Goal: Navigation & Orientation: Find specific page/section

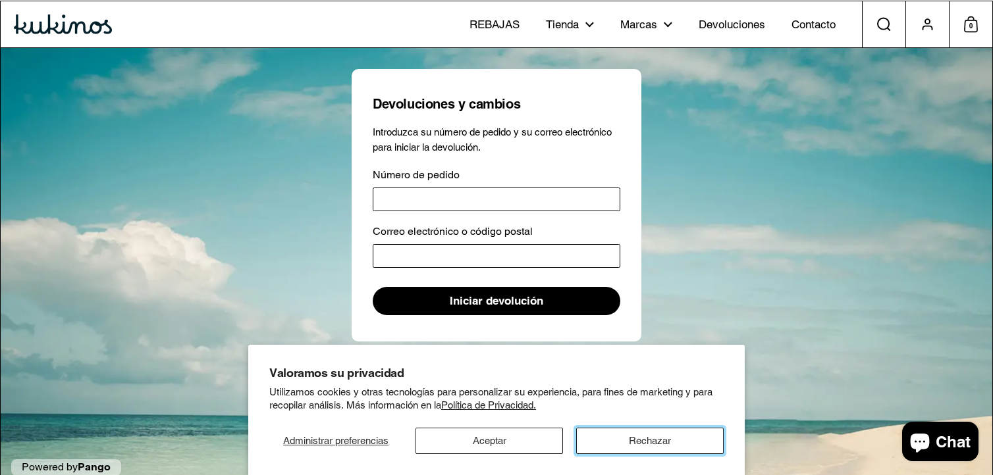
click at [625, 440] on button "Rechazar" at bounding box center [649, 441] width 147 height 26
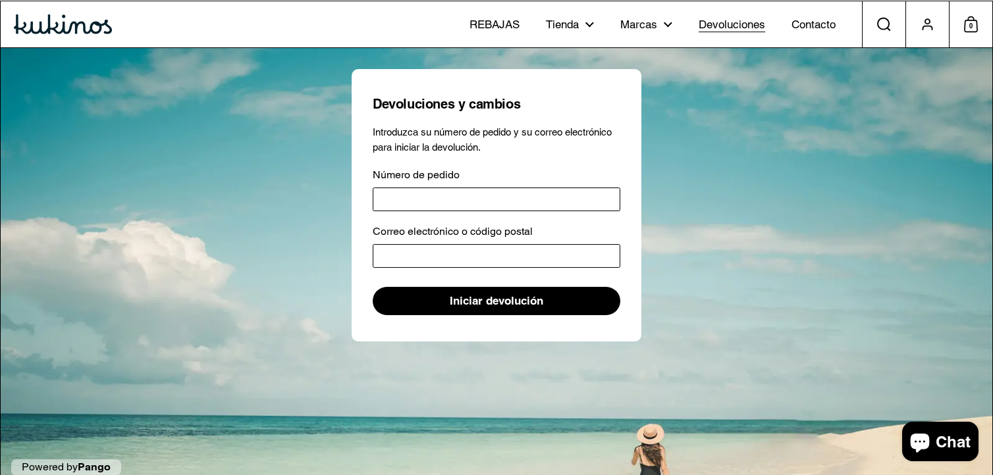
click at [722, 28] on span "Devoluciones" at bounding box center [732, 25] width 66 height 14
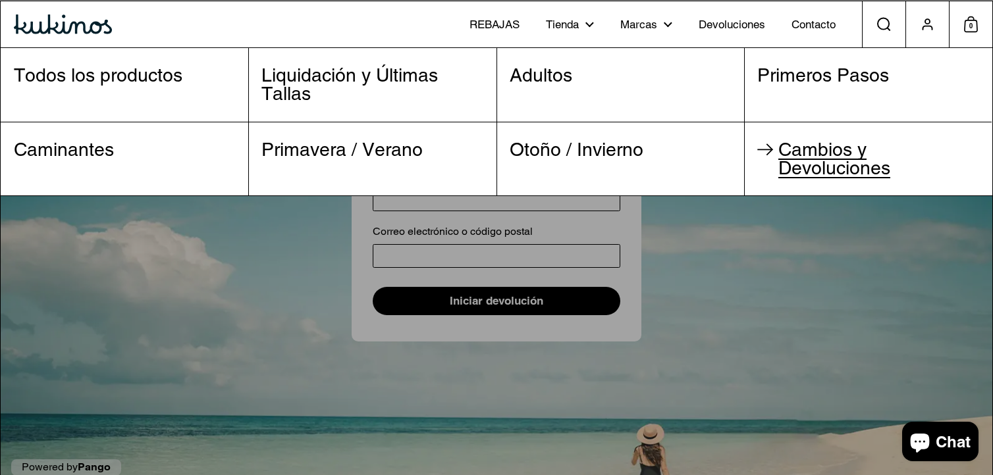
click at [841, 168] on span "Cambios y Devoluciones" at bounding box center [834, 159] width 112 height 40
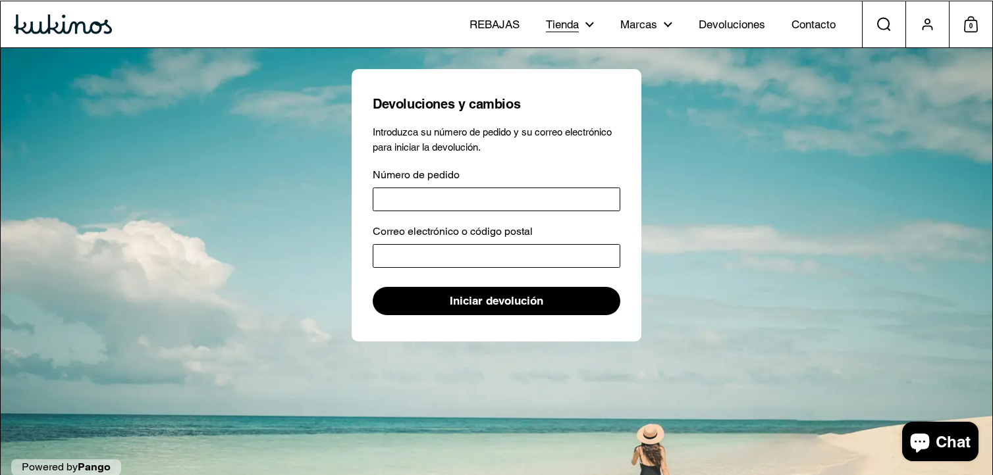
click at [570, 23] on span "Tienda" at bounding box center [562, 25] width 33 height 14
click at [581, 24] on link "Tienda" at bounding box center [570, 24] width 74 height 37
click at [575, 26] on span "Tienda" at bounding box center [562, 25] width 33 height 14
click at [571, 24] on span "Tienda" at bounding box center [562, 25] width 33 height 14
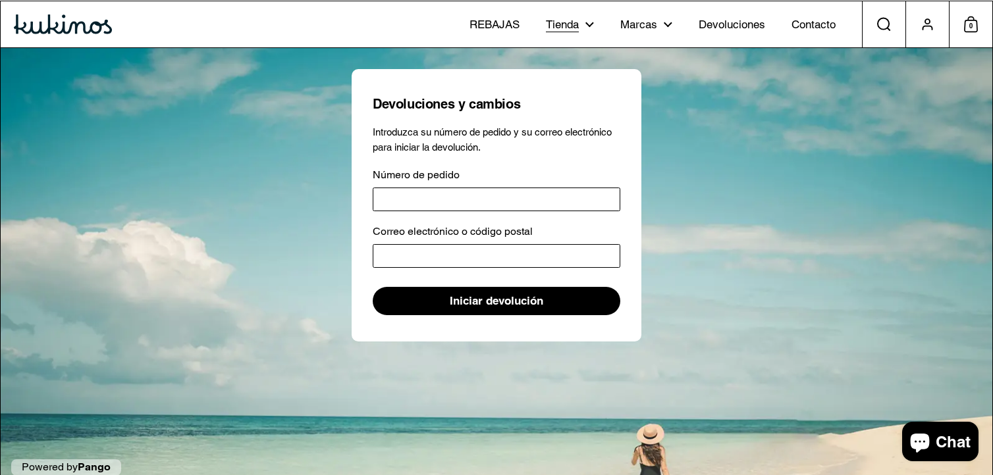
click at [571, 24] on span "Tienda" at bounding box center [562, 25] width 33 height 14
click at [579, 24] on span "Tienda" at bounding box center [562, 25] width 33 height 14
click at [550, 24] on span "Tienda" at bounding box center [562, 25] width 33 height 14
click at [51, 27] on img at bounding box center [63, 24] width 98 height 20
